Goal: Task Accomplishment & Management: Complete application form

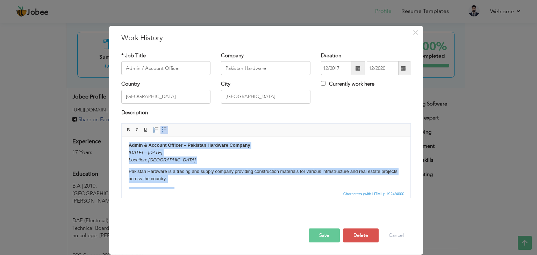
scroll to position [3, 0]
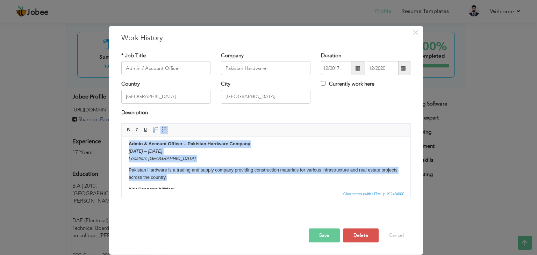
drag, startPoint x: 128, startPoint y: 150, endPoint x: 174, endPoint y: 177, distance: 53.0
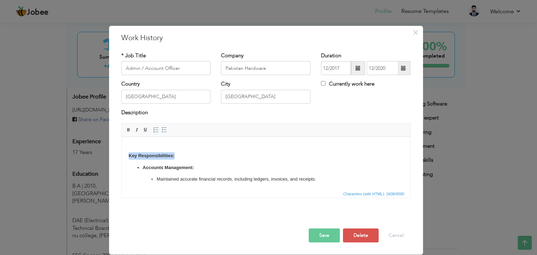
drag, startPoint x: 189, startPoint y: 157, endPoint x: 103, endPoint y: 157, distance: 86.0
click at [121, 157] on html "Key Responsibilities: Accounts Management: Maintained accurate financial record…" at bounding box center [265, 251] width 289 height 234
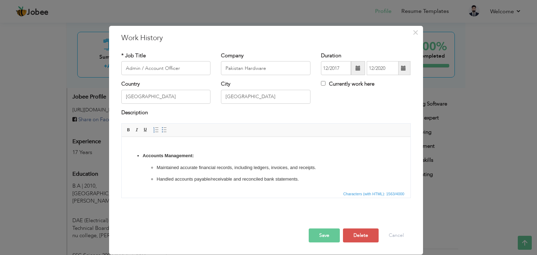
click at [136, 159] on ul "Accounts Management: Maintained accurate financial records, including ledgers, …" at bounding box center [265, 227] width 275 height 149
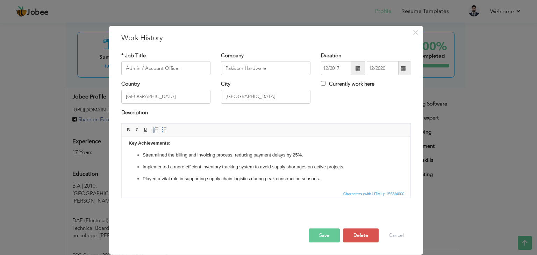
scroll to position [177, 0]
click at [320, 234] on button "Save" at bounding box center [324, 236] width 31 height 14
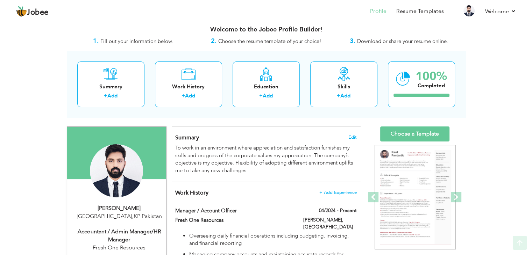
scroll to position [0, 0]
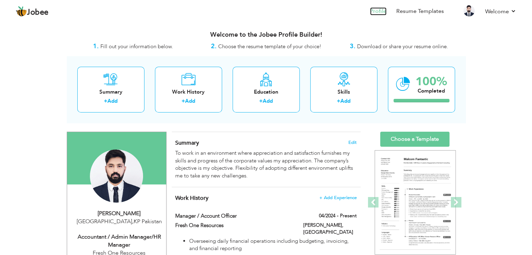
click at [383, 12] on link "Profile" at bounding box center [378, 11] width 16 height 8
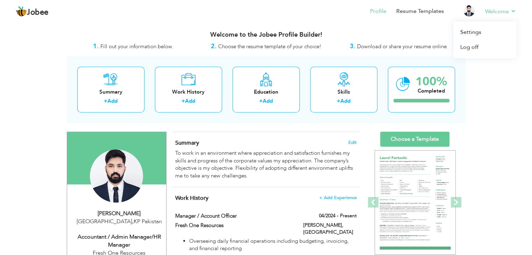
drag, startPoint x: 534, startPoint y: 17, endPoint x: 516, endPoint y: 19, distance: 18.6
click at [516, 19] on html "Jobee Profile Resume Templates Resume Templates Cover Letters About My Resume W…" at bounding box center [266, 127] width 532 height 255
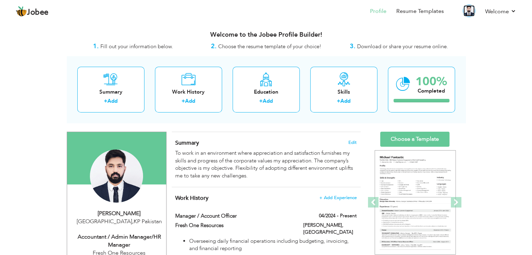
click at [470, 10] on img at bounding box center [468, 10] width 11 height 11
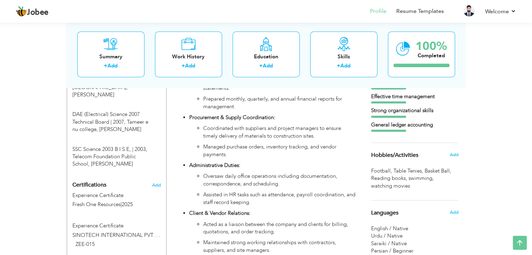
scroll to position [320, 0]
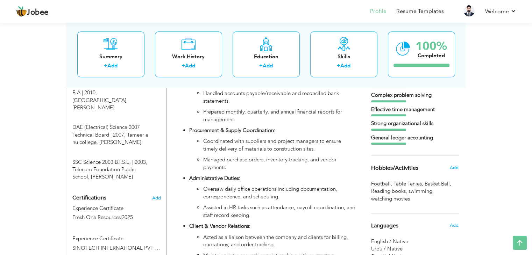
click at [410, 199] on span "watching movies ," at bounding box center [391, 199] width 40 height 7
click at [408, 199] on span "watching movies ," at bounding box center [391, 199] width 40 height 7
click at [455, 166] on span "Add" at bounding box center [453, 168] width 9 height 6
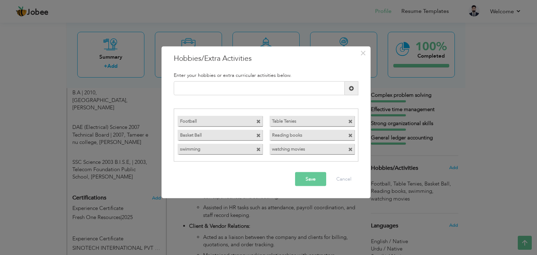
click at [257, 136] on span at bounding box center [258, 135] width 5 height 5
click at [309, 150] on div "Football Table Tenies Reading books swimming" at bounding box center [266, 135] width 184 height 42
click at [252, 92] on input "text" at bounding box center [259, 88] width 171 height 14
click at [316, 177] on button "Save" at bounding box center [310, 179] width 31 height 14
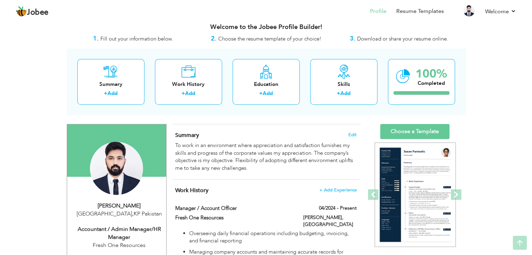
scroll to position [0, 0]
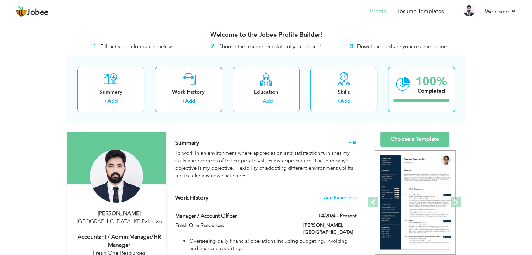
click at [115, 47] on span "Fill out your information below." at bounding box center [136, 46] width 73 height 7
drag, startPoint x: 93, startPoint y: 47, endPoint x: 169, endPoint y: 47, distance: 76.6
click at [169, 47] on div "1. Fill out your information below." at bounding box center [133, 46] width 133 height 9
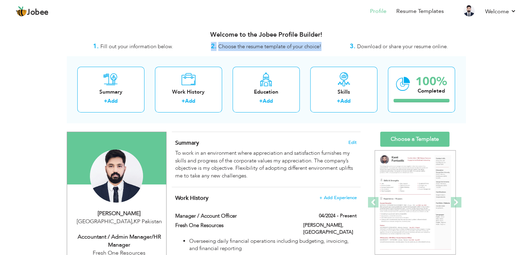
drag, startPoint x: 205, startPoint y: 44, endPoint x: 326, endPoint y: 49, distance: 121.4
click at [326, 49] on div "2. Choose the resume template of your choice!" at bounding box center [266, 46] width 133 height 9
click at [342, 45] on div "3. Download or share your resume online." at bounding box center [399, 46] width 133 height 9
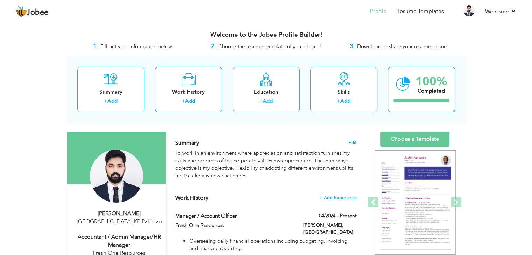
click at [362, 47] on span "Download or share your resume online." at bounding box center [402, 46] width 91 height 7
click at [389, 48] on span "Download or share your resume online." at bounding box center [402, 46] width 91 height 7
click at [393, 48] on span "Download or share your resume online." at bounding box center [402, 46] width 91 height 7
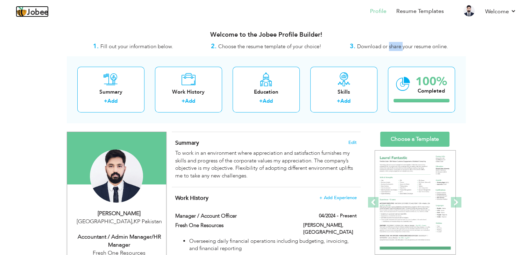
click at [39, 12] on span "Jobee" at bounding box center [38, 13] width 22 height 8
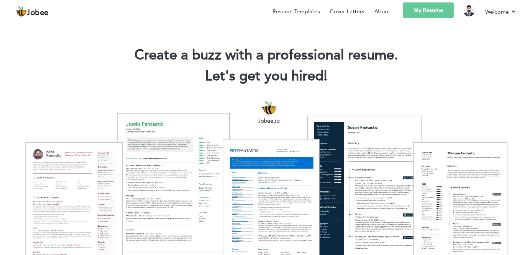
click at [430, 10] on link "My Resume" at bounding box center [428, 9] width 51 height 15
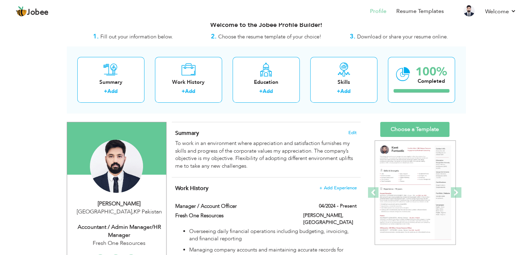
scroll to position [11, 0]
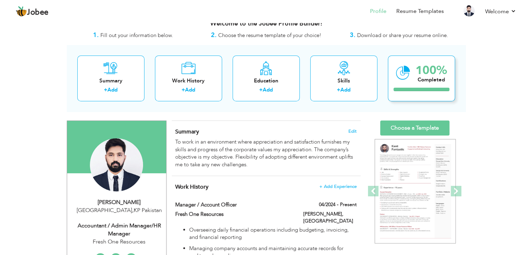
click at [416, 78] on div "Completed" at bounding box center [431, 79] width 31 height 7
click at [439, 76] on div "100%" at bounding box center [431, 71] width 31 height 12
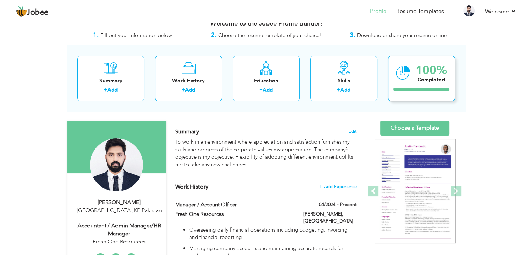
click at [443, 86] on div "100% Completed" at bounding box center [421, 79] width 67 height 46
click at [441, 90] on div at bounding box center [421, 89] width 56 height 3
click at [405, 73] on icon at bounding box center [403, 72] width 14 height 23
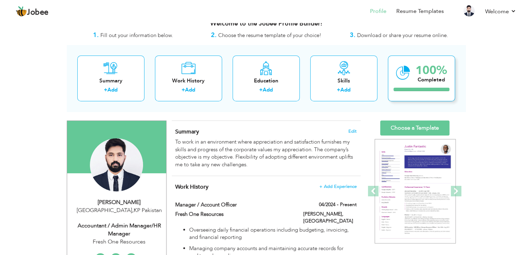
click at [405, 73] on icon at bounding box center [403, 72] width 14 height 23
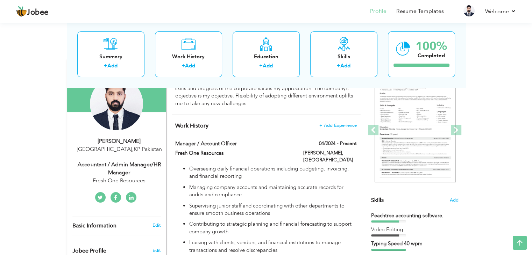
scroll to position [0, 0]
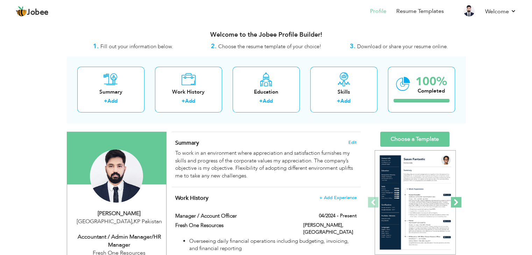
click at [457, 204] on span at bounding box center [456, 202] width 10 height 10
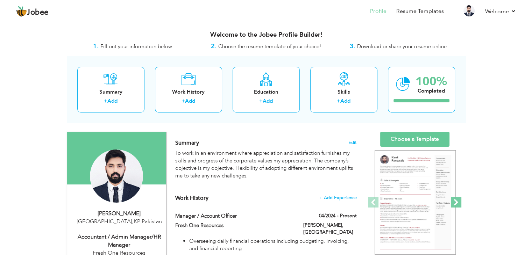
click at [457, 204] on span at bounding box center [456, 202] width 10 height 10
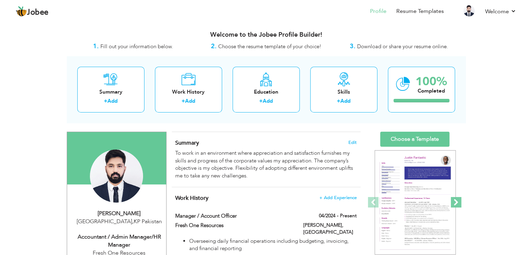
click at [457, 204] on span at bounding box center [456, 202] width 10 height 10
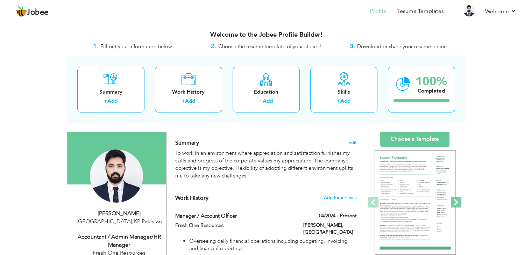
click at [457, 204] on span at bounding box center [456, 202] width 10 height 10
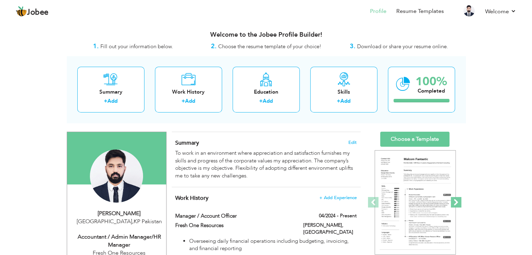
click at [457, 204] on span at bounding box center [456, 202] width 10 height 10
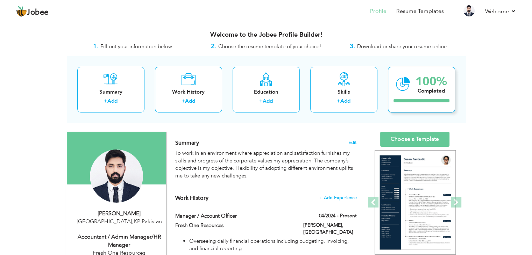
click at [435, 100] on div at bounding box center [421, 100] width 56 height 3
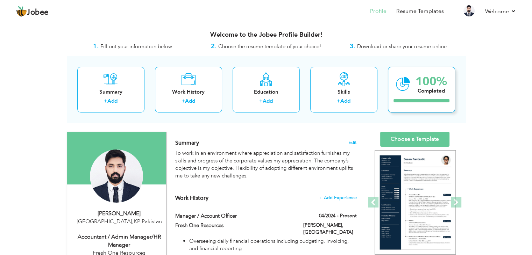
click at [436, 100] on div at bounding box center [421, 100] width 56 height 3
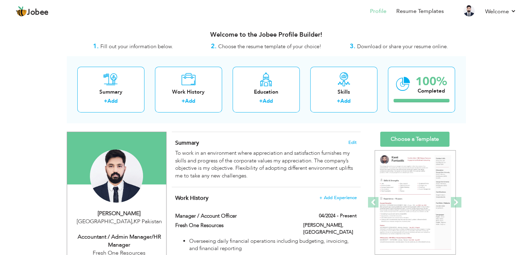
drag, startPoint x: 427, startPoint y: 78, endPoint x: 520, endPoint y: 114, distance: 99.5
click at [444, 100] on div at bounding box center [421, 100] width 56 height 3
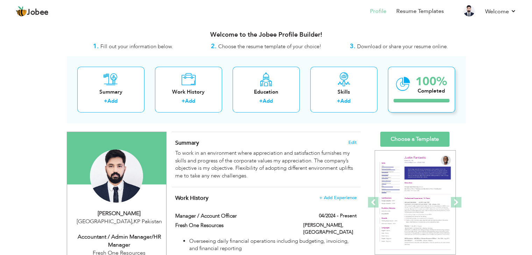
click at [405, 87] on icon at bounding box center [403, 83] width 14 height 23
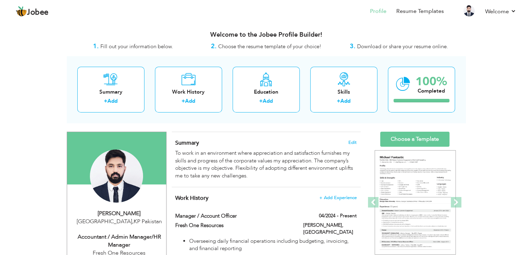
drag, startPoint x: 469, startPoint y: 11, endPoint x: 481, endPoint y: 45, distance: 36.1
click at [374, 13] on link "Profile" at bounding box center [378, 11] width 16 height 8
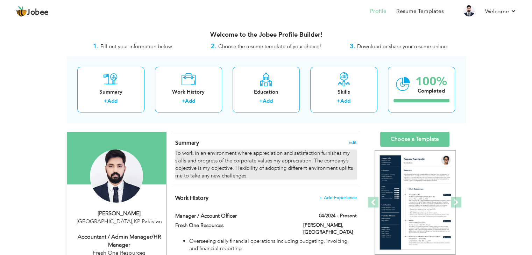
scroll to position [175, 0]
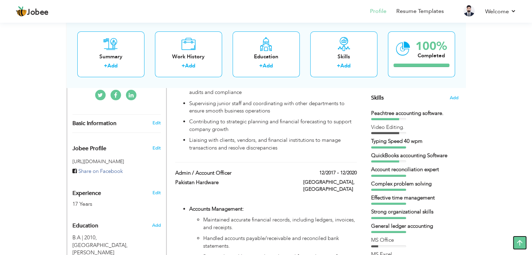
click at [518, 241] on icon at bounding box center [520, 243] width 14 height 14
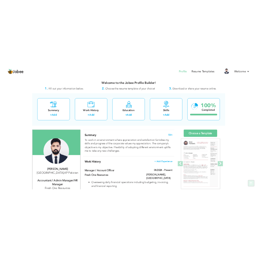
scroll to position [0, 0]
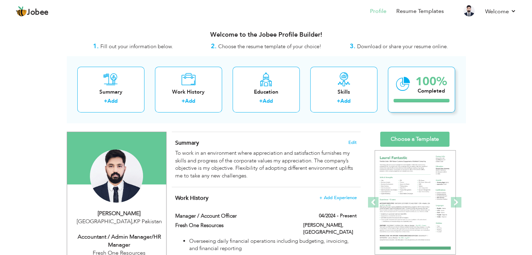
click at [413, 87] on div "100% Completed" at bounding box center [421, 90] width 67 height 46
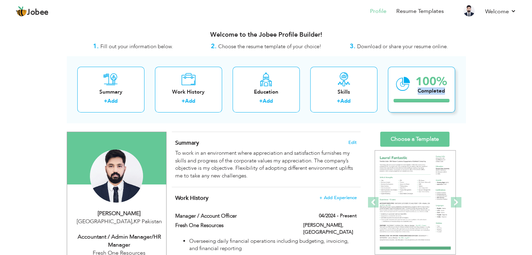
click at [413, 87] on div "100% Completed" at bounding box center [421, 90] width 67 height 46
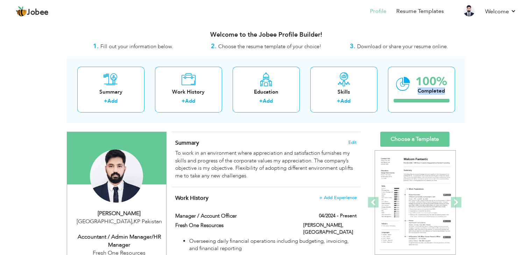
click at [358, 47] on span "Download or share your resume online." at bounding box center [402, 46] width 91 height 7
click at [384, 34] on h3 "Welcome to the Jobee Profile Builder!" at bounding box center [266, 34] width 399 height 7
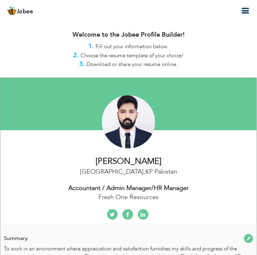
click at [247, 12] on icon "button" at bounding box center [245, 11] width 8 height 8
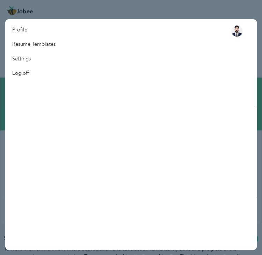
click at [222, 12] on div at bounding box center [131, 127] width 262 height 255
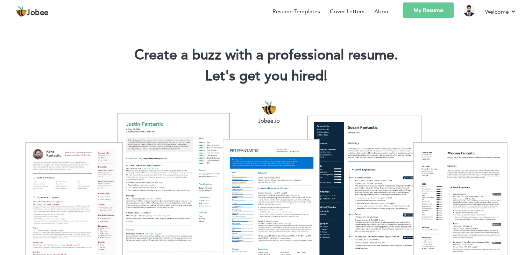
click at [428, 11] on link "My Resume" at bounding box center [428, 9] width 51 height 15
click at [436, 9] on link "My Resume" at bounding box center [428, 9] width 51 height 15
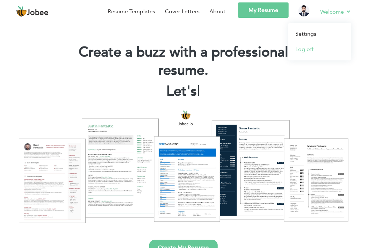
click at [304, 50] on link "Log off" at bounding box center [320, 49] width 63 height 15
